Goal: Information Seeking & Learning: Learn about a topic

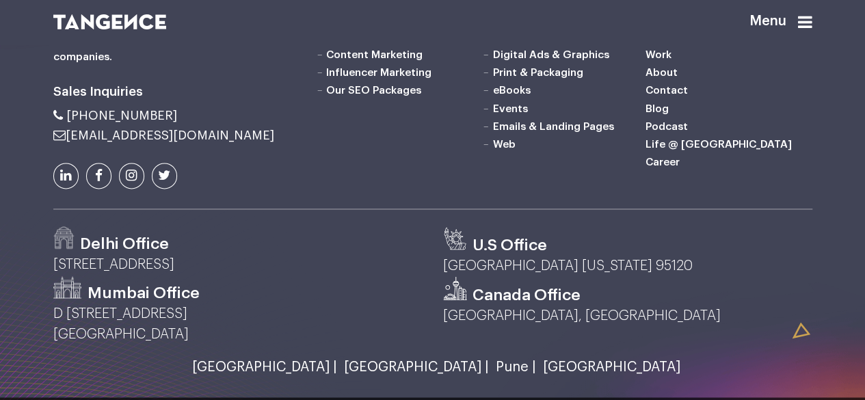
scroll to position [3471, 0]
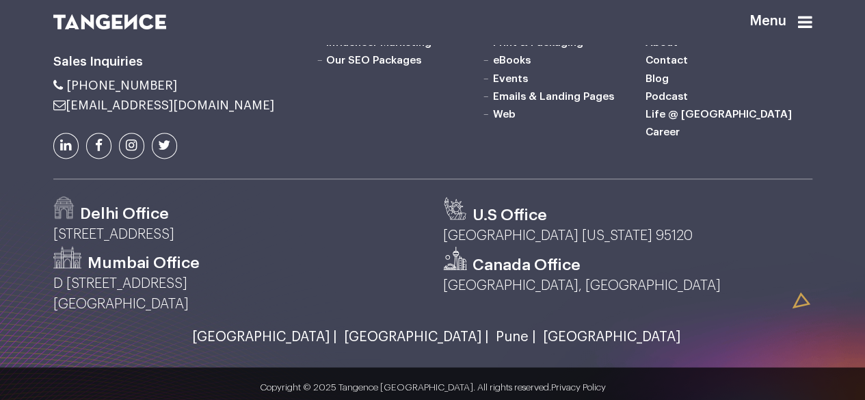
click at [656, 48] on link "About" at bounding box center [662, 42] width 32 height 11
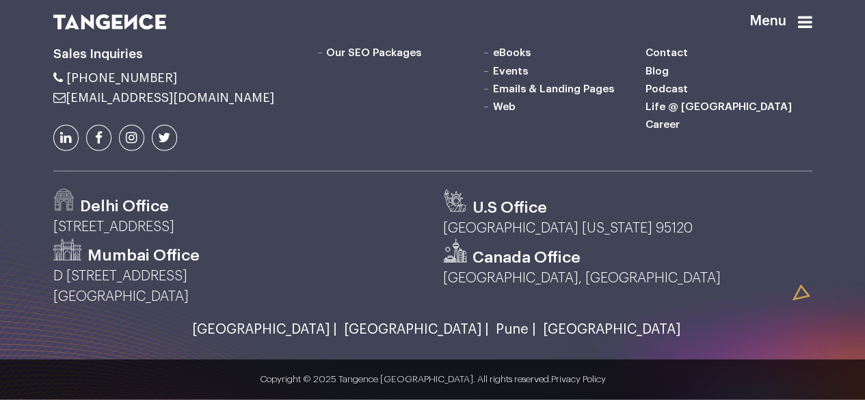
scroll to position [1350, 0]
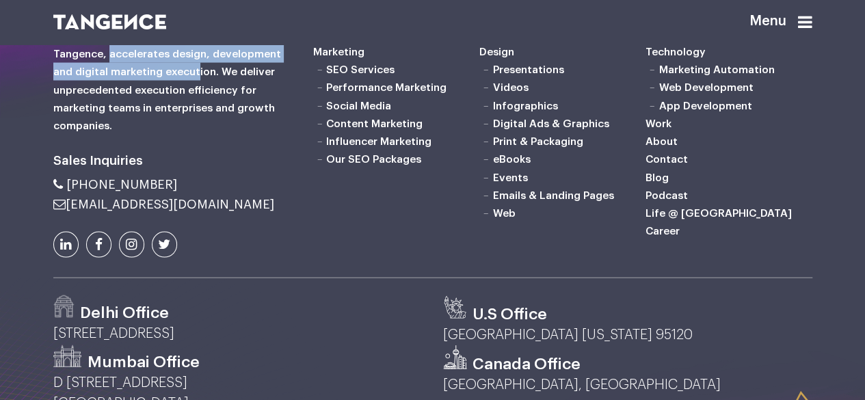
drag, startPoint x: 113, startPoint y: 129, endPoint x: 205, endPoint y: 146, distance: 93.1
click at [205, 135] on h6 "Tangence, accelerates design, development and digital marketing execution. We d…" at bounding box center [172, 90] width 239 height 90
drag, startPoint x: 175, startPoint y: 129, endPoint x: 222, endPoint y: 147, distance: 50.7
click at [222, 135] on h6 "Tangence, accelerates design, development and digital marketing execution. We d…" at bounding box center [172, 90] width 239 height 90
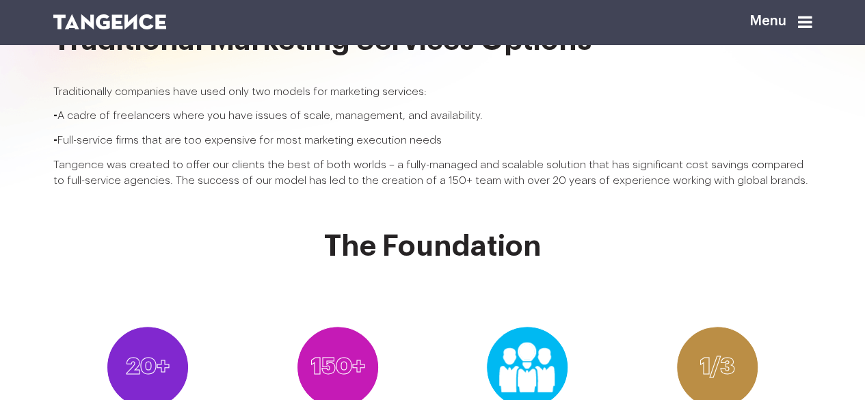
scroll to position [0, 0]
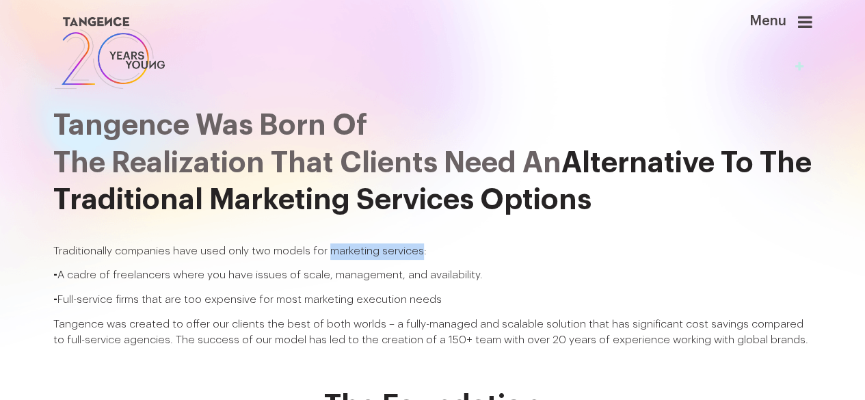
drag, startPoint x: 341, startPoint y: 269, endPoint x: 435, endPoint y: 274, distance: 94.5
click at [435, 260] on p "Traditionally companies have used only two models for marketing services:" at bounding box center [432, 252] width 759 height 16
copy p "marketing services"
